Goal: Check status

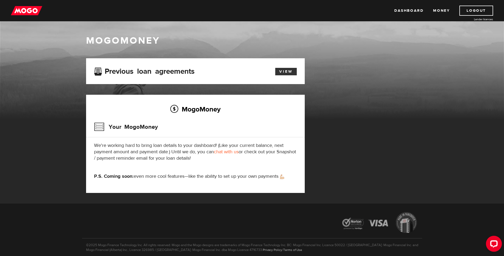
click at [282, 71] on link "View" at bounding box center [286, 71] width 22 height 7
click at [36, 10] on img at bounding box center [26, 11] width 31 height 10
click at [280, 70] on link "View" at bounding box center [286, 71] width 22 height 7
click at [281, 74] on link "View" at bounding box center [286, 71] width 22 height 7
click at [19, 11] on img at bounding box center [26, 11] width 31 height 10
